Goal: Information Seeking & Learning: Learn about a topic

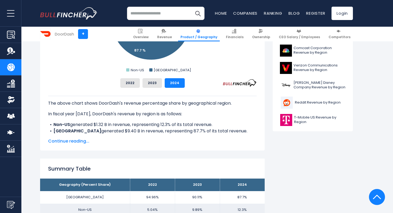
scroll to position [222, 0]
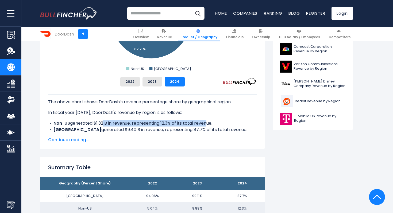
drag, startPoint x: 103, startPoint y: 124, endPoint x: 205, endPoint y: 122, distance: 101.6
click at [205, 122] on li "Non-US generated $1.32 B in revenue, representing 12.3% of its total revenue." at bounding box center [152, 123] width 209 height 6
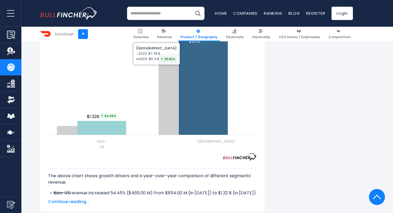
scroll to position [642, 0]
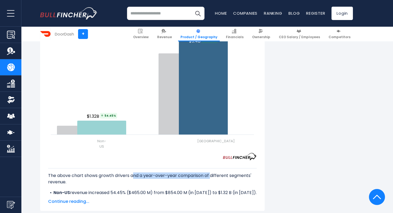
drag, startPoint x: 134, startPoint y: 162, endPoint x: 211, endPoint y: 162, distance: 77.5
click at [211, 173] on p "The above chart shows growth drivers and a year-over-year comparison of differe…" at bounding box center [152, 179] width 209 height 13
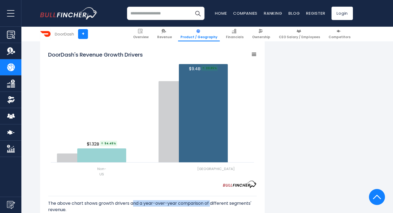
scroll to position [659, 0]
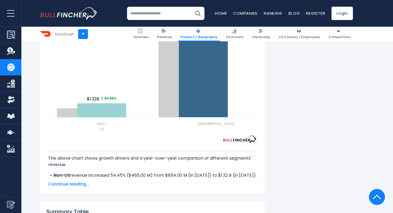
click at [74, 181] on span "Continue reading..." at bounding box center [152, 184] width 209 height 6
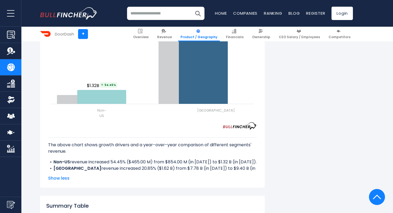
scroll to position [675, 0]
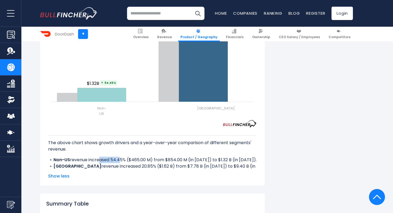
drag, startPoint x: 97, startPoint y: 148, endPoint x: 120, endPoint y: 148, distance: 22.7
click at [120, 157] on li "Non-US revenue increased 54.45% ($465.00 M) from $854.00 M (in [DATE]) to $1.32…" at bounding box center [152, 160] width 209 height 6
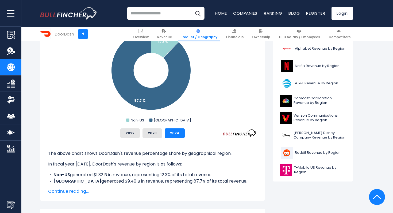
scroll to position [0, 0]
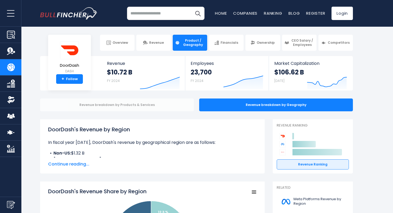
click at [148, 106] on div "Revenue breakdown by Products & Services" at bounding box center [117, 105] width 154 height 13
click at [153, 106] on div "Revenue breakdown by Products & Services" at bounding box center [117, 105] width 154 height 13
click at [164, 99] on div "Revenue breakdown by Products & Services" at bounding box center [117, 105] width 154 height 13
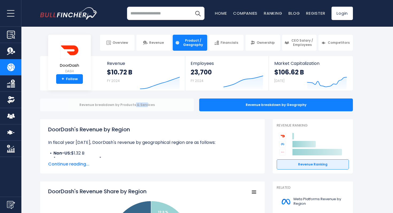
click at [164, 99] on div "Revenue breakdown by Products & Services" at bounding box center [117, 105] width 154 height 13
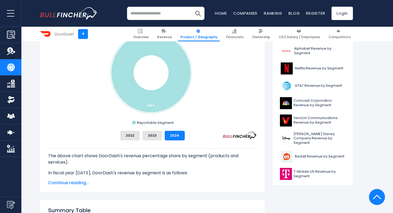
scroll to position [204, 0]
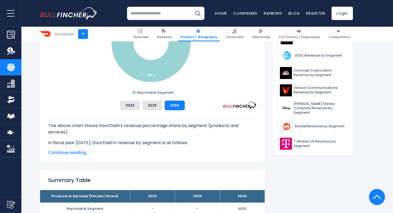
click at [62, 155] on span "Continue reading..." at bounding box center [152, 153] width 209 height 6
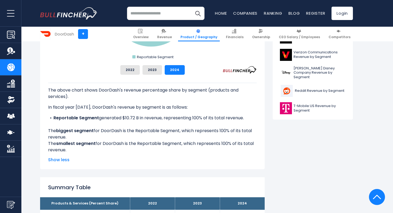
scroll to position [241, 0]
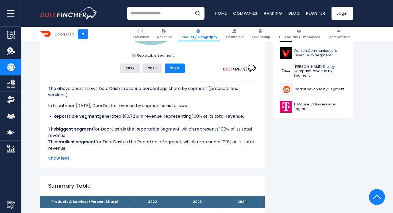
drag, startPoint x: 87, startPoint y: 131, endPoint x: 94, endPoint y: 135, distance: 8.6
click at [94, 135] on div "The above chart shows DoorDash's revenue percentage share by segment (products …" at bounding box center [152, 116] width 209 height 71
drag, startPoint x: 129, startPoint y: 141, endPoint x: 184, endPoint y: 149, distance: 55.1
click at [184, 148] on div "The above chart shows DoorDash's revenue percentage share by segment (products …" at bounding box center [152, 116] width 209 height 71
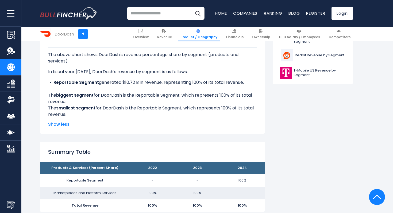
scroll to position [40, 0]
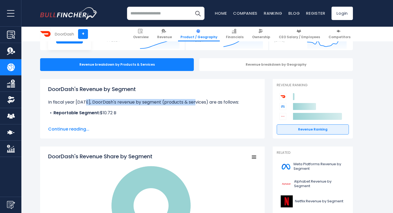
drag, startPoint x: 84, startPoint y: 102, endPoint x: 194, endPoint y: 104, distance: 110.4
click at [194, 104] on p "In fiscal year 2024, DoorDash's revenue by segment (products & services) are as…" at bounding box center [152, 102] width 209 height 6
click at [66, 129] on span "Continue reading..." at bounding box center [152, 129] width 209 height 6
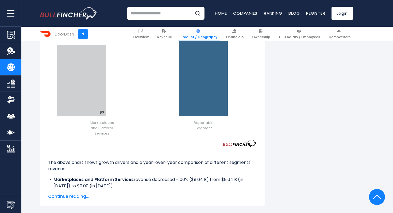
scroll to position [722, 0]
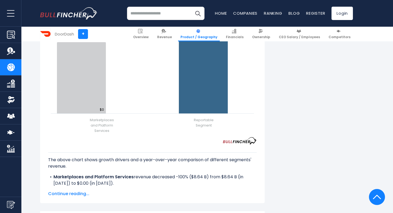
click at [77, 191] on span "Continue reading..." at bounding box center [152, 194] width 209 height 6
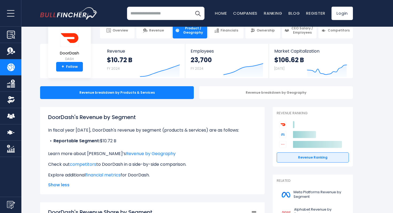
scroll to position [0, 0]
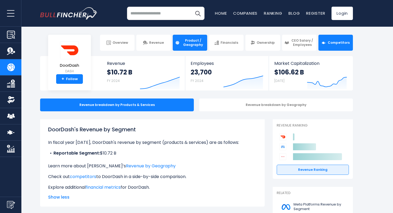
click at [337, 46] on link "Competitors" at bounding box center [335, 43] width 34 height 16
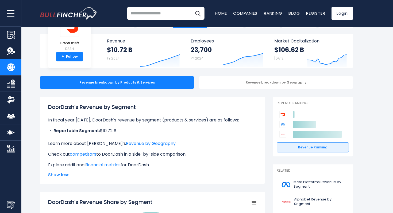
scroll to position [23, 0]
